Goal: Task Accomplishment & Management: Complete application form

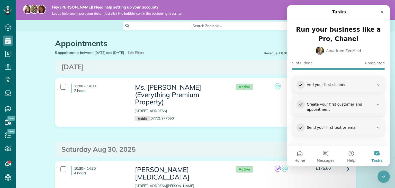
scroll to position [2, 0]
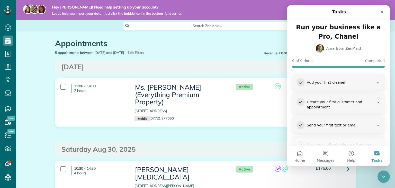
click at [381, 10] on icon "Close" at bounding box center [382, 12] width 4 height 4
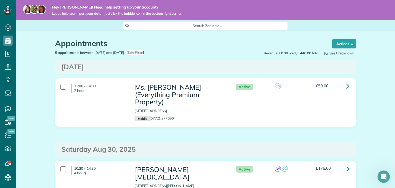
click at [144, 52] on span "Edit Filters" at bounding box center [136, 52] width 17 height 4
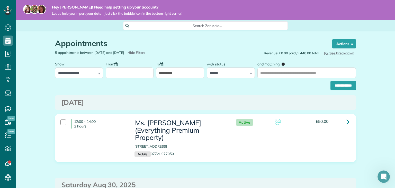
click at [190, 75] on input "**********" at bounding box center [180, 72] width 48 height 11
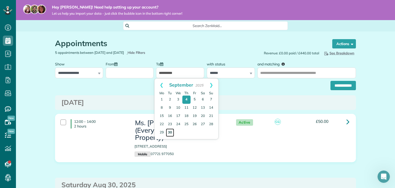
click at [169, 131] on link "30" at bounding box center [170, 132] width 8 height 8
type input "**********"
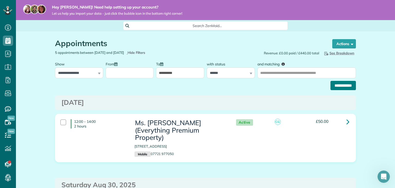
click at [341, 86] on input "**********" at bounding box center [342, 85] width 25 height 9
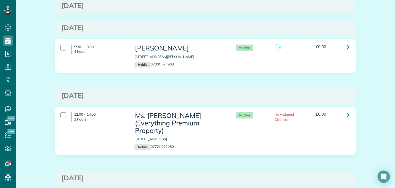
scroll to position [572, 0]
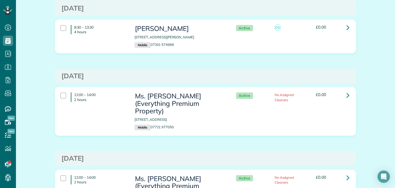
drag, startPoint x: 395, startPoint y: 135, endPoint x: 395, endPoint y: 147, distance: 12.1
click at [395, 147] on main "Hey Chanel! Need help setting up your account? Let us help you import your data…" at bounding box center [205, 94] width 379 height 188
click at [351, 151] on div "Monday Sep 22, 2025" at bounding box center [205, 158] width 301 height 15
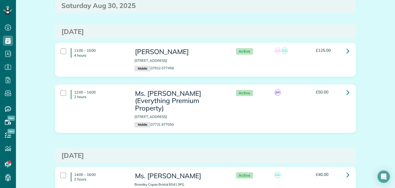
scroll to position [0, 0]
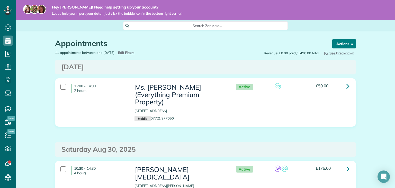
click at [341, 43] on button "Actions" at bounding box center [344, 43] width 24 height 9
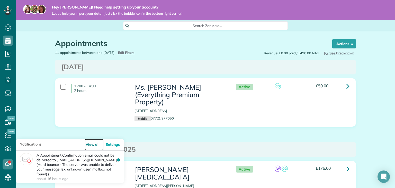
click at [95, 148] on link "View all" at bounding box center [94, 145] width 19 height 12
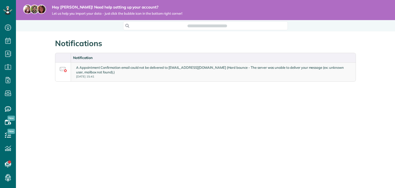
scroll to position [187, 16]
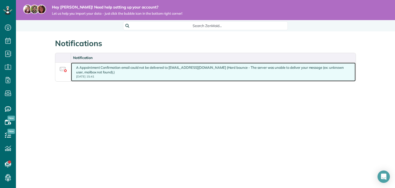
click at [289, 70] on div "A Appointment Confirmation email could not be delivered to y.abound03@gmail.com…" at bounding box center [213, 72] width 274 height 14
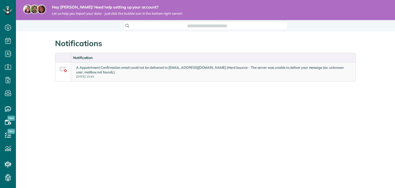
scroll to position [2, 2]
click at [10, 176] on icon at bounding box center [8, 178] width 10 height 10
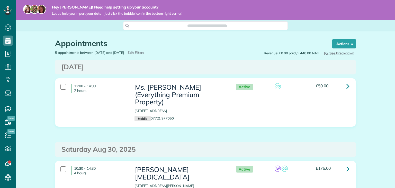
scroll to position [2, 2]
click at [144, 52] on span "Edit Filters" at bounding box center [136, 52] width 17 height 4
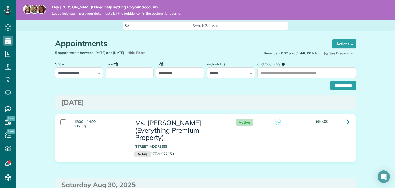
click at [169, 68] on input "**********" at bounding box center [180, 72] width 48 height 11
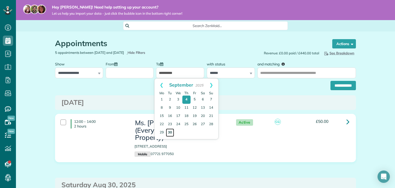
click at [173, 132] on link "30" at bounding box center [170, 132] width 8 height 8
type input "**********"
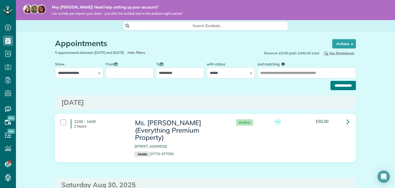
click at [335, 86] on input "**********" at bounding box center [342, 85] width 25 height 9
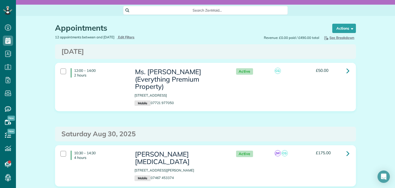
scroll to position [16, 0]
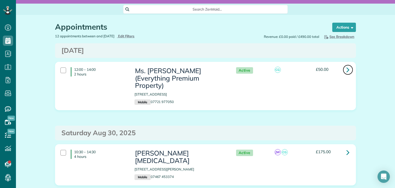
click at [346, 68] on icon at bounding box center [347, 69] width 3 height 9
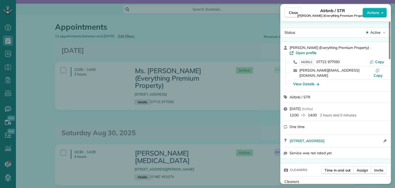
click at [393, 41] on div "Close Airbnb / STR Samantha (Everything Premium Property) Actions Status Active…" at bounding box center [197, 94] width 395 height 188
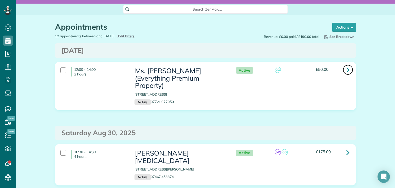
click at [346, 71] on icon at bounding box center [347, 69] width 3 height 9
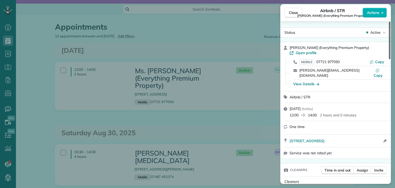
drag, startPoint x: 390, startPoint y: 41, endPoint x: 389, endPoint y: 38, distance: 3.2
click at [389, 38] on div at bounding box center [390, 41] width 2 height 38
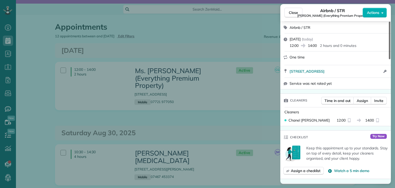
scroll to position [85, 0]
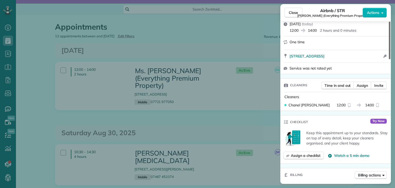
drag, startPoint x: 389, startPoint y: 43, endPoint x: 391, endPoint y: 62, distance: 19.6
click at [390, 59] on div at bounding box center [390, 41] width 2 height 38
click at [360, 88] on span "Assign" at bounding box center [362, 85] width 11 height 5
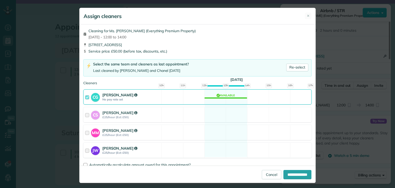
click at [85, 149] on div at bounding box center [88, 150] width 6 height 10
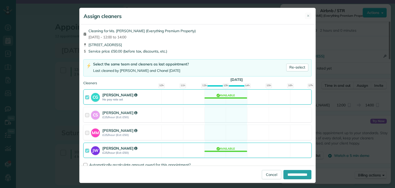
click at [86, 99] on div at bounding box center [88, 97] width 6 height 10
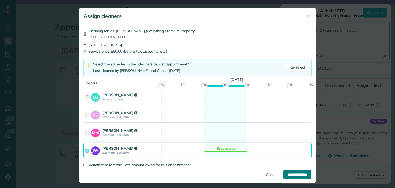
click at [292, 175] on input "**********" at bounding box center [297, 174] width 28 height 9
type input "**********"
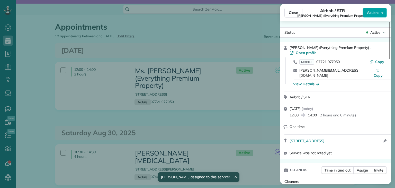
click at [376, 12] on span "Actions" at bounding box center [373, 12] width 12 height 5
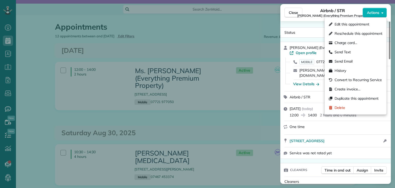
click at [242, 124] on div "Close Airbnb / STR [PERSON_NAME] (Everything Premium Property) Actions Status A…" at bounding box center [197, 94] width 395 height 188
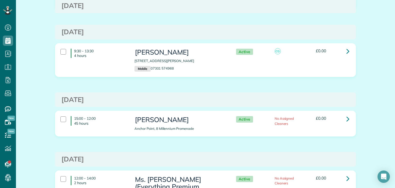
scroll to position [549, 0]
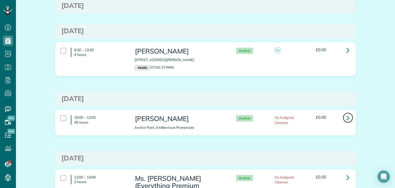
click at [344, 112] on link at bounding box center [348, 117] width 10 height 10
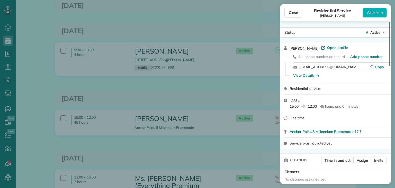
drag, startPoint x: 390, startPoint y: 59, endPoint x: 394, endPoint y: 52, distance: 7.8
click at [390, 52] on div at bounding box center [390, 44] width 2 height 44
click at [293, 13] on span "Close" at bounding box center [293, 12] width 9 height 5
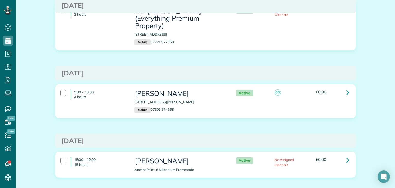
scroll to position [508, 0]
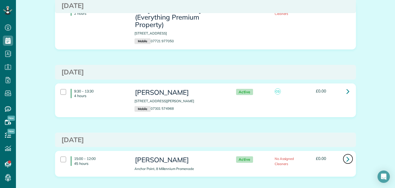
click at [348, 154] on link at bounding box center [348, 159] width 10 height 10
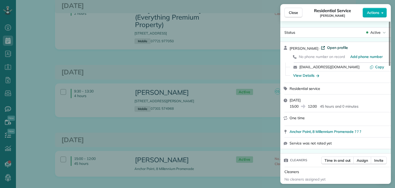
click at [332, 48] on span "Open profile" at bounding box center [337, 47] width 21 height 5
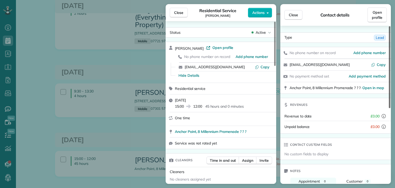
drag, startPoint x: 389, startPoint y: 52, endPoint x: 386, endPoint y: 21, distance: 31.1
click at [389, 26] on div at bounding box center [390, 67] width 2 height 82
click at [293, 14] on span "Close" at bounding box center [293, 14] width 9 height 5
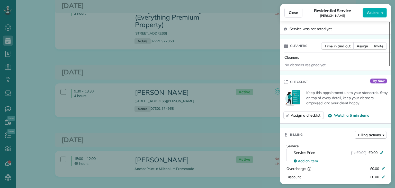
scroll to position [121, 0]
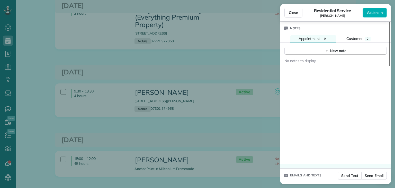
drag, startPoint x: 388, startPoint y: 63, endPoint x: 394, endPoint y: 178, distance: 115.4
click at [390, 66] on div at bounding box center [390, 44] width 2 height 44
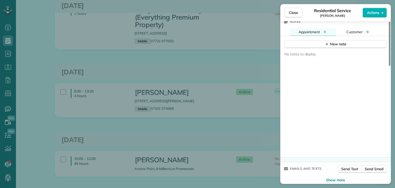
click at [235, 160] on div "Close Residential Service Emma Allott Actions Status Active Emma Allott · Open …" at bounding box center [197, 94] width 395 height 188
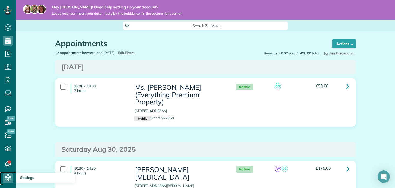
click at [5, 177] on use at bounding box center [8, 178] width 6 height 6
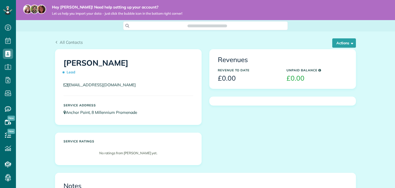
scroll to position [2, 2]
click at [349, 44] on span "button" at bounding box center [351, 43] width 4 height 4
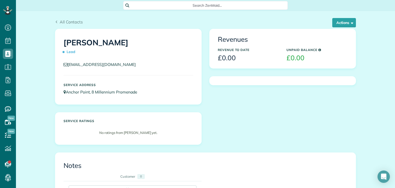
scroll to position [0, 0]
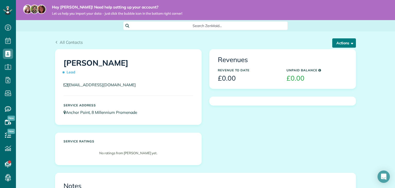
click at [349, 44] on span "button" at bounding box center [351, 43] width 4 height 4
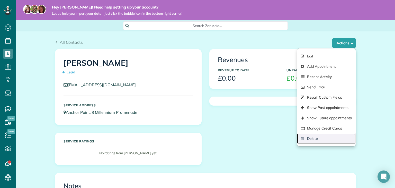
click at [319, 139] on link "Delete" at bounding box center [326, 138] width 59 height 10
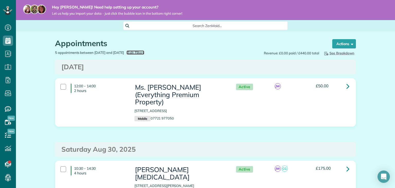
click at [144, 53] on span "Edit Filters" at bounding box center [136, 52] width 17 height 4
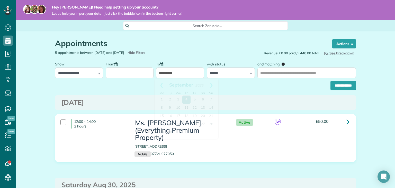
click at [183, 75] on input "**********" at bounding box center [180, 72] width 48 height 11
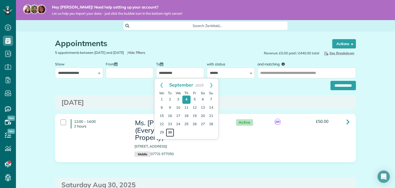
click at [171, 131] on link "30" at bounding box center [170, 132] width 8 height 8
type input "**********"
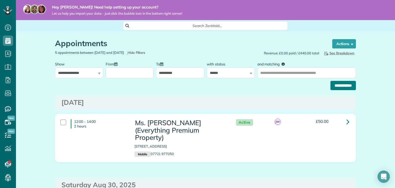
click at [345, 86] on input "**********" at bounding box center [342, 85] width 25 height 9
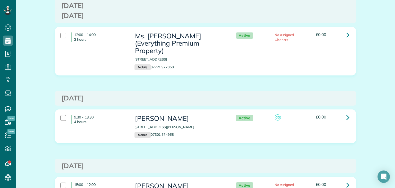
scroll to position [480, 0]
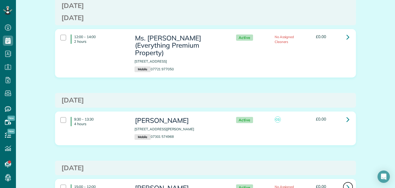
click at [343, 182] on link at bounding box center [348, 187] width 10 height 10
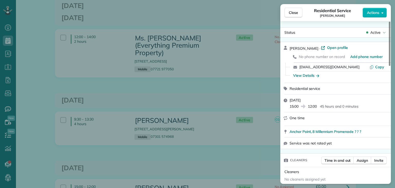
click at [243, 121] on div "Close Residential Service Emma Allott Actions Status Active Emma Allott · Open …" at bounding box center [197, 94] width 395 height 188
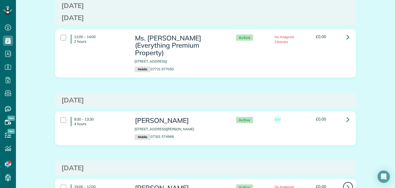
click at [346, 182] on icon at bounding box center [347, 186] width 3 height 9
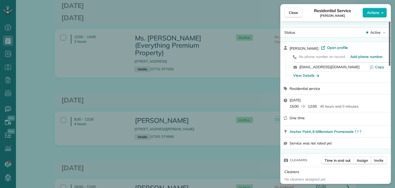
click at [390, 62] on div at bounding box center [390, 44] width 2 height 44
click at [374, 13] on span "Actions" at bounding box center [373, 12] width 12 height 5
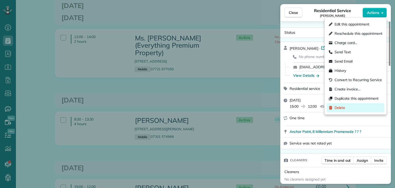
click at [350, 106] on div "Delete" at bounding box center [356, 107] width 58 height 9
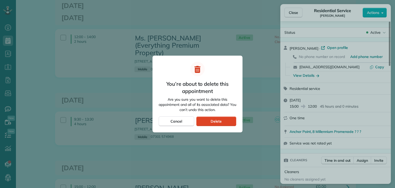
click at [220, 119] on span "Delete" at bounding box center [216, 121] width 11 height 5
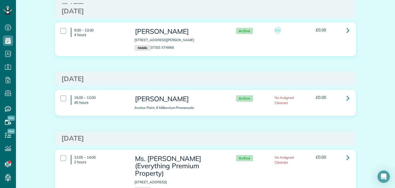
scroll to position [568, 0]
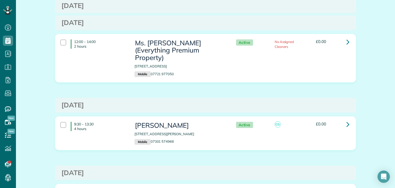
scroll to position [471, 0]
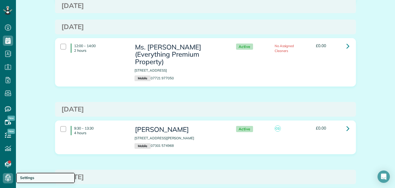
click at [24, 176] on span "Settings" at bounding box center [27, 177] width 14 height 5
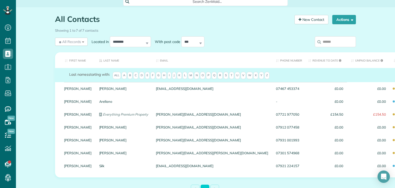
scroll to position [24, 0]
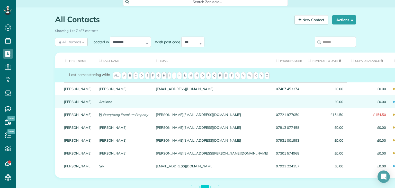
click at [308, 103] on span "£0.00" at bounding box center [325, 102] width 35 height 4
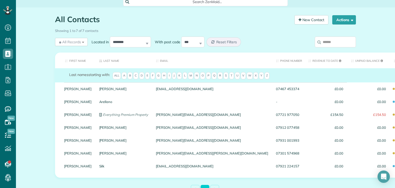
click at [308, 103] on span "£0.00" at bounding box center [325, 102] width 35 height 4
click at [349, 19] on span "button" at bounding box center [351, 20] width 4 height 4
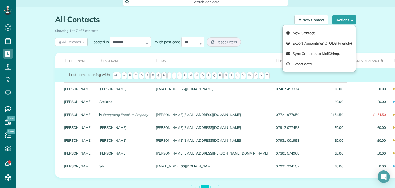
click at [372, 38] on div "All Contacts Contacts in [GEOGRAPHIC_DATA] [2 min] New Contact Actions New Cont…" at bounding box center [205, 116] width 379 height 219
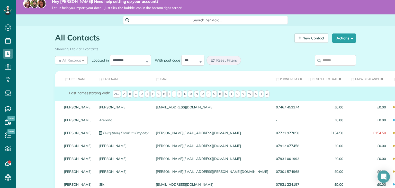
scroll to position [0, 0]
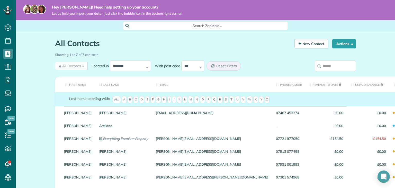
drag, startPoint x: 395, startPoint y: 37, endPoint x: 393, endPoint y: 16, distance: 21.2
click at [393, 16] on main "Hey Chanel! Need help setting up your account? Let us help you import your data…" at bounding box center [205, 94] width 379 height 188
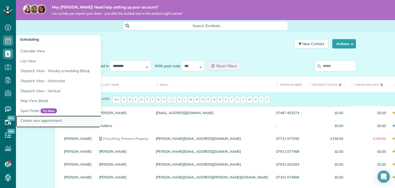
click at [53, 119] on link "Create new appointment" at bounding box center [80, 121] width 129 height 12
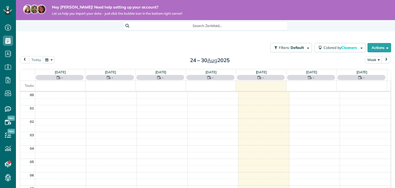
scroll to position [93, 0]
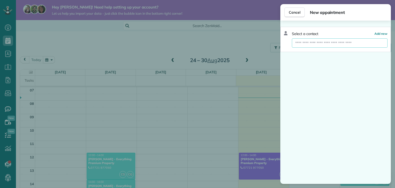
click at [345, 43] on input "text" at bounding box center [340, 42] width 96 height 9
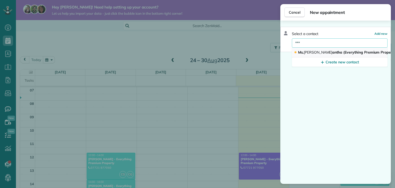
type input "***"
click at [336, 51] on span "Ms. Sam antha (Everything Premium Property)" at bounding box center [347, 52] width 99 height 5
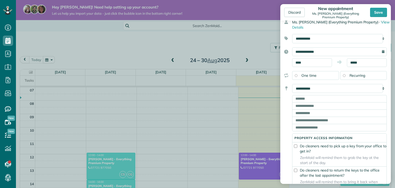
scroll to position [26, 0]
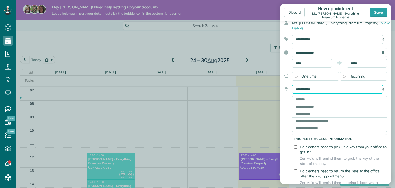
click at [330, 89] on select "**********" at bounding box center [337, 89] width 91 height 9
click at [335, 86] on select "**********" at bounding box center [337, 89] width 91 height 9
select select "*******"
click at [292, 85] on select "**********" at bounding box center [337, 89] width 91 height 9
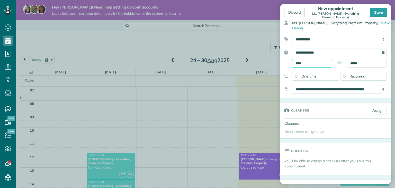
click at [305, 61] on input "****" at bounding box center [312, 63] width 40 height 9
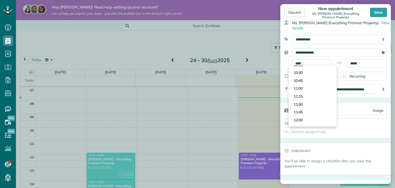
scroll to position [322, 0]
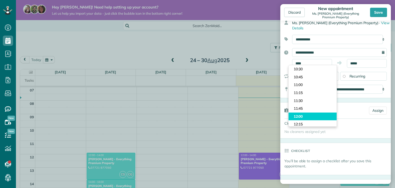
type input "*****"
click at [314, 116] on body "Dashboard Scheduling Calendar View List View Dispatch View - Weekly scheduling …" at bounding box center [197, 94] width 395 height 188
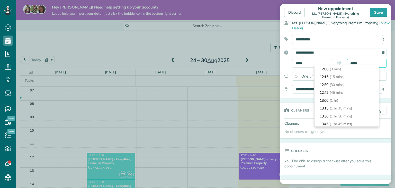
click at [359, 59] on input "*****" at bounding box center [367, 63] width 40 height 9
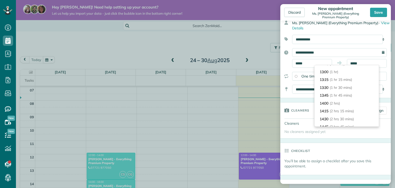
scroll to position [30, 0]
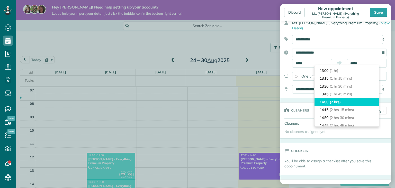
type input "*****"
click at [343, 102] on li "14:00 (2 hrs)" at bounding box center [347, 102] width 64 height 8
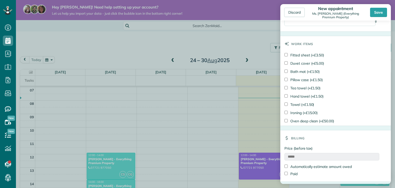
scroll to position [320, 0]
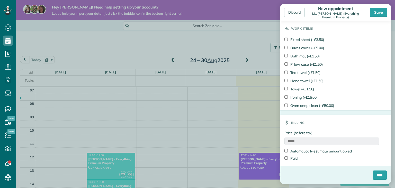
click at [293, 151] on label "Automatically estimate amount owed" at bounding box center [317, 150] width 67 height 5
drag, startPoint x: 301, startPoint y: 139, endPoint x: 271, endPoint y: 138, distance: 30.6
click at [271, 138] on div "Discard New appointment Ms. Samantha (Everything Premium Property) Save Status …" at bounding box center [197, 94] width 395 height 188
type input "**"
click at [326, 165] on div "Price (before tax) ** Automatically estimate amount owed Paid" at bounding box center [335, 148] width 111 height 36
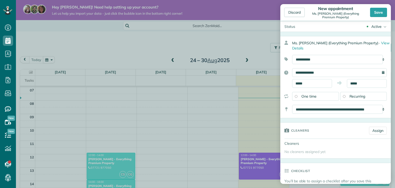
scroll to position [0, 0]
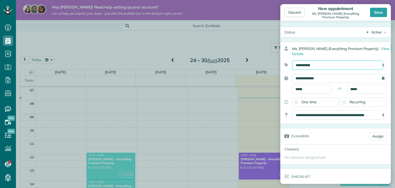
click at [351, 61] on select "**********" at bounding box center [337, 64] width 91 height 9
select select "******"
click at [292, 60] on select "**********" at bounding box center [337, 64] width 91 height 9
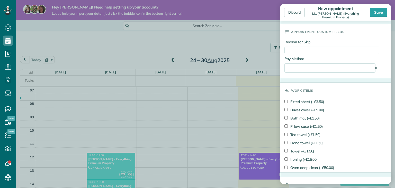
scroll to position [320, 0]
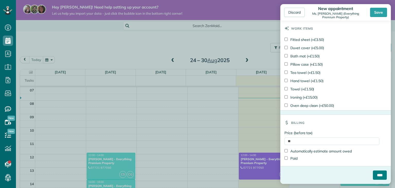
click at [377, 176] on input "****" at bounding box center [380, 174] width 14 height 9
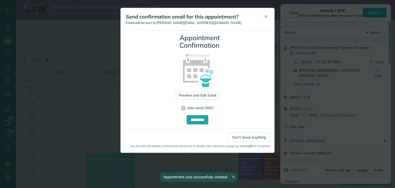
click at [184, 108] on div at bounding box center [183, 108] width 4 height 4
click at [204, 118] on input "**********" at bounding box center [198, 119] width 22 height 9
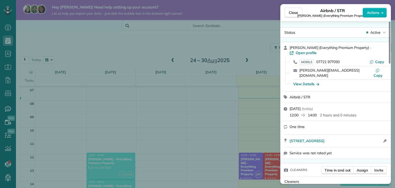
click at [170, 120] on div "Close Airbnb / STR Samantha (Everything Premium Property) Actions Status Active…" at bounding box center [197, 94] width 395 height 188
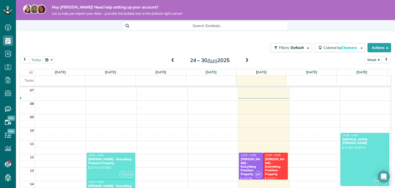
click at [241, 165] on div "Samantha - Everything Premium Property" at bounding box center [250, 166] width 21 height 19
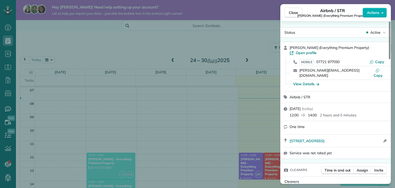
click at [272, 164] on div "Close Airbnb / STR [PERSON_NAME] (Everything Premium Property) Actions Status A…" at bounding box center [197, 94] width 395 height 188
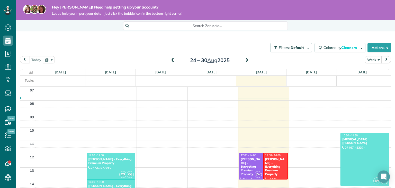
click at [272, 164] on div "Samantha - Everything Premium Property" at bounding box center [275, 166] width 21 height 19
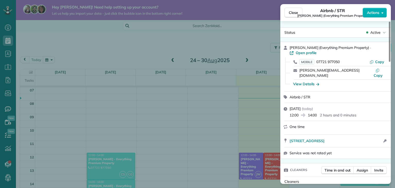
click at [268, 159] on div "Close Airbnb / STR Samantha (Everything Premium Property) Actions Status Active…" at bounding box center [197, 94] width 395 height 188
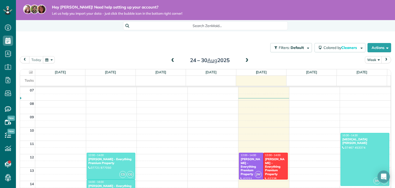
click at [268, 159] on div "Samantha - Everything Premium Property" at bounding box center [275, 166] width 21 height 19
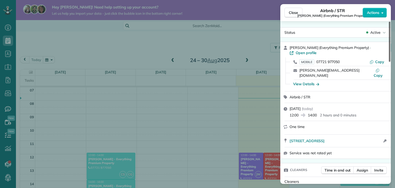
drag, startPoint x: 389, startPoint y: 56, endPoint x: 394, endPoint y: 45, distance: 11.6
click at [390, 45] on div at bounding box center [390, 42] width 2 height 40
click at [371, 17] on button "Actions" at bounding box center [375, 13] width 24 height 10
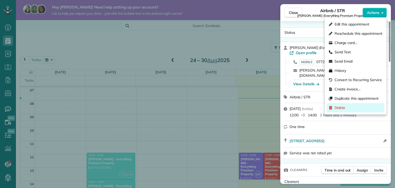
click at [352, 109] on div "Delete" at bounding box center [356, 107] width 58 height 9
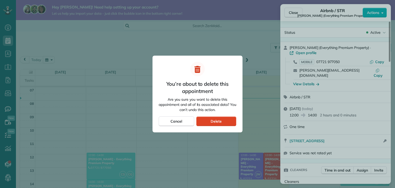
click at [222, 123] on div "Delete" at bounding box center [216, 121] width 40 height 10
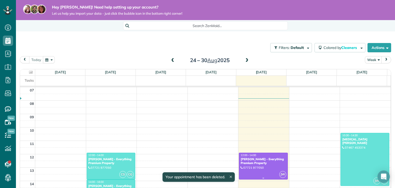
click at [261, 168] on div at bounding box center [263, 166] width 48 height 26
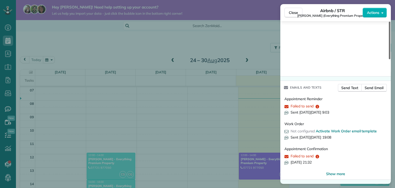
scroll to position [539, 0]
drag, startPoint x: 390, startPoint y: 48, endPoint x: 394, endPoint y: 174, distance: 125.6
click at [390, 59] on div at bounding box center [390, 41] width 2 height 38
click at [307, 105] on span "Failed to send" at bounding box center [302, 105] width 23 height 5
click at [355, 86] on span "Send Text" at bounding box center [349, 87] width 17 height 5
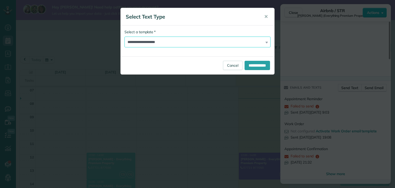
click at [244, 47] on select "**********" at bounding box center [197, 42] width 146 height 11
select select "*******"
click at [124, 37] on select "**********" at bounding box center [197, 42] width 146 height 11
click at [249, 68] on input "**********" at bounding box center [257, 65] width 25 height 9
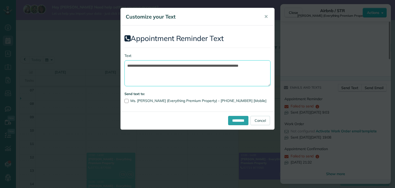
click at [191, 64] on textarea "**********" at bounding box center [197, 73] width 146 height 26
click at [239, 120] on input "*********" at bounding box center [238, 120] width 20 height 9
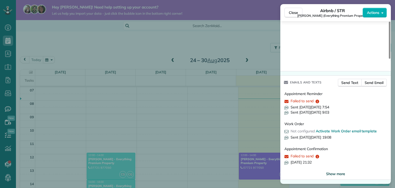
click at [336, 176] on span "Show more" at bounding box center [335, 173] width 19 height 5
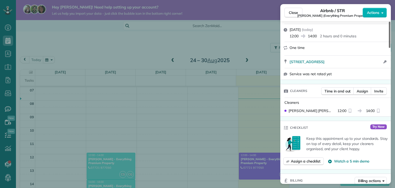
scroll to position [78, 0]
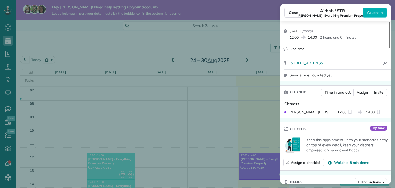
drag, startPoint x: 390, startPoint y: 134, endPoint x: 388, endPoint y: 42, distance: 91.8
click at [389, 42] on div at bounding box center [390, 35] width 2 height 26
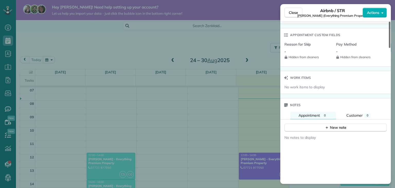
scroll to position [373, 0]
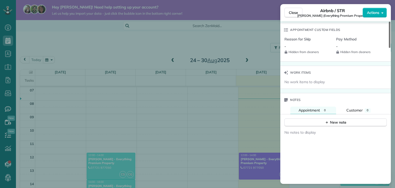
drag, startPoint x: 389, startPoint y: 57, endPoint x: 395, endPoint y: 104, distance: 47.9
click at [390, 48] on div at bounding box center [390, 35] width 2 height 26
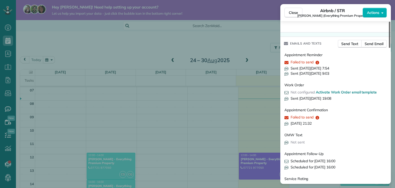
scroll to position [580, 0]
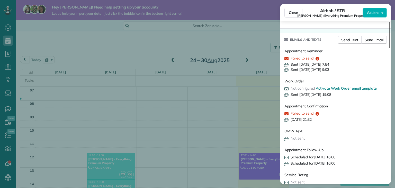
drag, startPoint x: 390, startPoint y: 87, endPoint x: 392, endPoint y: 120, distance: 33.6
click at [390, 48] on div at bounding box center [390, 35] width 2 height 26
click at [330, 97] on span "Sent [DATE][DATE] 19:08" at bounding box center [311, 94] width 41 height 5
click at [331, 97] on span "Sent [DATE][DATE] 19:08" at bounding box center [311, 94] width 41 height 5
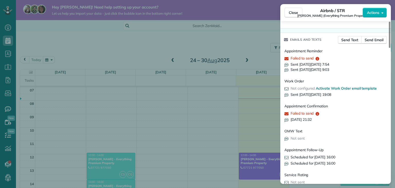
click at [201, 111] on div "Close Airbnb / STR [PERSON_NAME] (Everything Premium Property) Actions Status A…" at bounding box center [197, 94] width 395 height 188
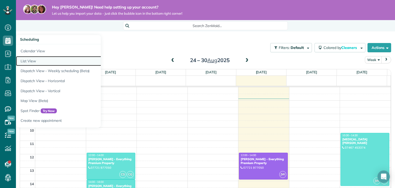
click at [39, 60] on link "List View" at bounding box center [80, 61] width 129 height 10
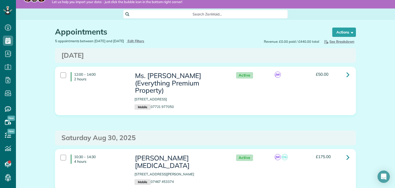
scroll to position [12, 0]
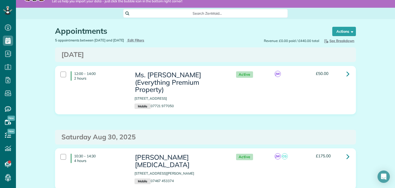
drag, startPoint x: 346, startPoint y: 74, endPoint x: 371, endPoint y: 79, distance: 25.5
click at [329, 77] on div "£50.00" at bounding box center [332, 74] width 41 height 7
click at [346, 73] on icon at bounding box center [347, 73] width 3 height 9
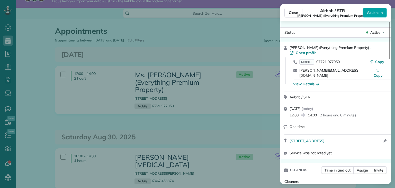
click at [372, 12] on span "Actions" at bounding box center [373, 12] width 12 height 5
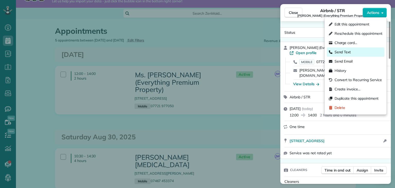
click at [350, 50] on span "Send Text" at bounding box center [343, 51] width 16 height 5
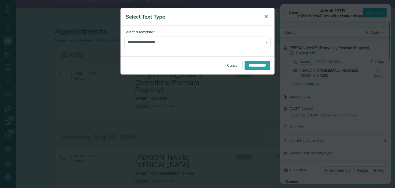
click at [266, 17] on span "✕" at bounding box center [266, 17] width 4 height 6
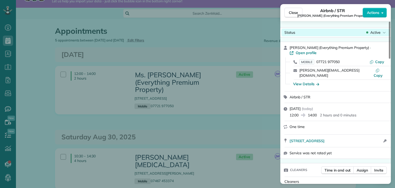
click at [381, 31] on div "Active" at bounding box center [376, 32] width 22 height 5
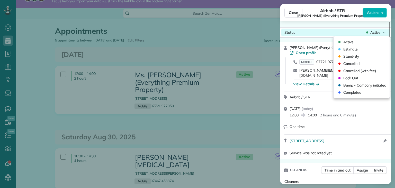
click at [381, 31] on div "Active" at bounding box center [376, 32] width 22 height 5
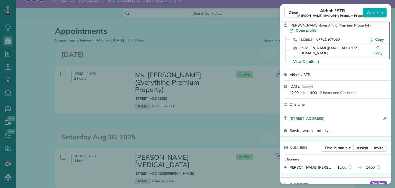
scroll to position [25, 0]
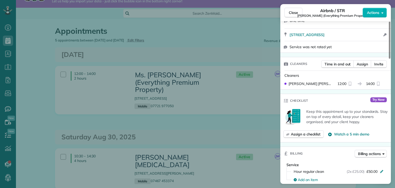
drag, startPoint x: 389, startPoint y: 39, endPoint x: 391, endPoint y: 64, distance: 24.5
click at [390, 59] on div at bounding box center [390, 40] width 2 height 37
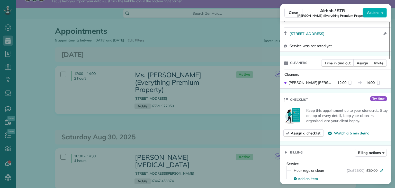
click at [380, 85] on icon "reset" at bounding box center [378, 83] width 4 height 4
click at [376, 85] on div at bounding box center [379, 82] width 6 height 5
click at [368, 85] on span "14:00" at bounding box center [370, 82] width 9 height 5
click at [299, 83] on div "[PERSON_NAME] 12:00 14:00" at bounding box center [335, 82] width 106 height 9
click at [298, 87] on div "[PERSON_NAME] 12:00 14:00" at bounding box center [335, 82] width 106 height 9
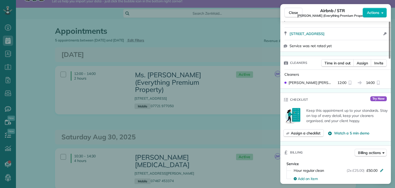
click at [301, 85] on span "[PERSON_NAME]" at bounding box center [311, 82] width 45 height 5
click at [341, 66] on span "Time in and out" at bounding box center [338, 62] width 26 height 5
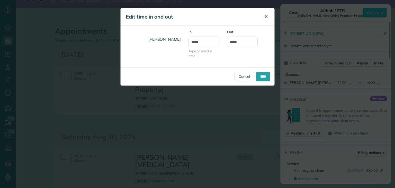
click at [265, 18] on span "✕" at bounding box center [266, 17] width 4 height 6
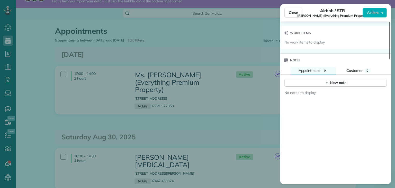
scroll to position [432, 0]
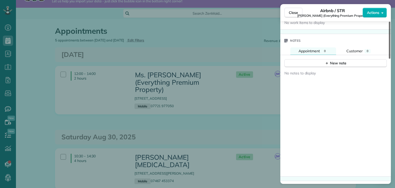
drag, startPoint x: 389, startPoint y: 79, endPoint x: 395, endPoint y: 153, distance: 74.8
click at [390, 59] on div at bounding box center [390, 40] width 2 height 37
click at [234, 137] on div "Close Airbnb / STR [PERSON_NAME] (Everything Premium Property) Actions Status A…" at bounding box center [197, 94] width 395 height 188
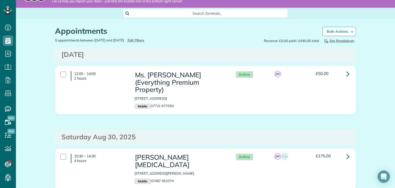
click at [239, 130] on div "Saturday Aug 30, 2025" at bounding box center [205, 137] width 301 height 15
